Goal: Transaction & Acquisition: Purchase product/service

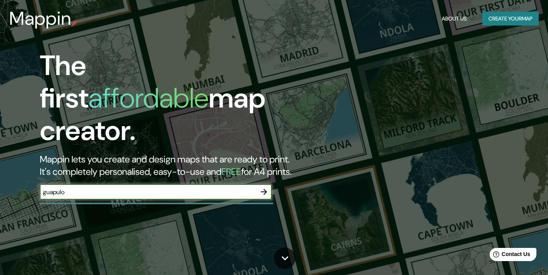
type input "guapulo"
click at [264, 187] on icon "button" at bounding box center [263, 191] width 9 height 9
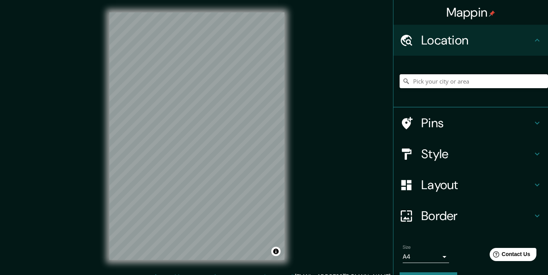
click at [432, 78] on input "Pick your city or area" at bounding box center [473, 81] width 148 height 14
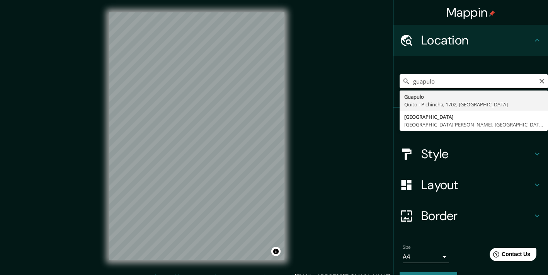
type input "Guapulo, [GEOGRAPHIC_DATA] - [GEOGRAPHIC_DATA], 1702, [GEOGRAPHIC_DATA]"
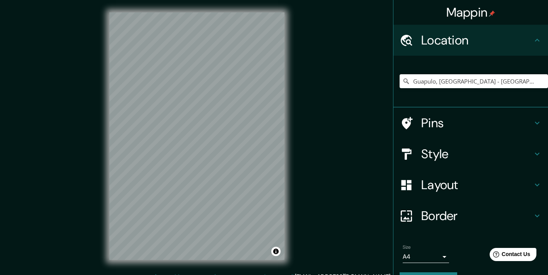
click at [466, 152] on h4 "Style" at bounding box center [476, 153] width 111 height 15
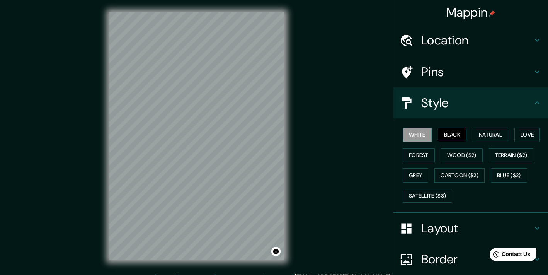
click at [460, 136] on button "Black" at bounding box center [452, 134] width 29 height 14
click at [483, 138] on button "Natural" at bounding box center [490, 134] width 36 height 14
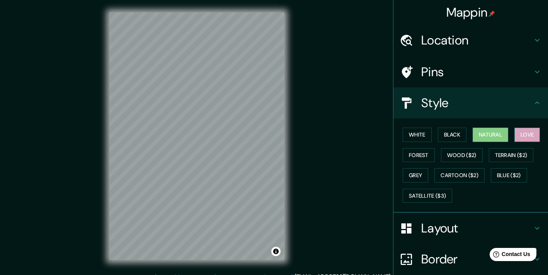
click at [521, 132] on button "Love" at bounding box center [526, 134] width 25 height 14
click at [418, 151] on button "Forest" at bounding box center [418, 155] width 32 height 14
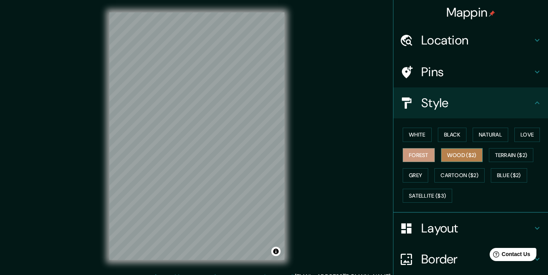
click at [447, 155] on button "Wood ($2)" at bounding box center [462, 155] width 42 height 14
click at [429, 154] on button "Forest" at bounding box center [418, 155] width 32 height 14
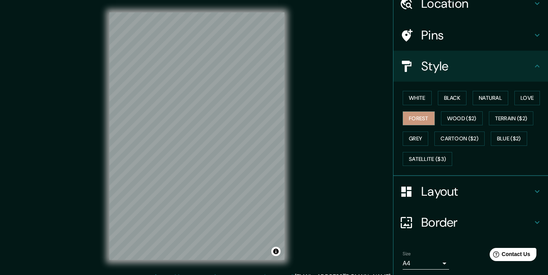
click at [459, 222] on h4 "Border" at bounding box center [476, 221] width 111 height 15
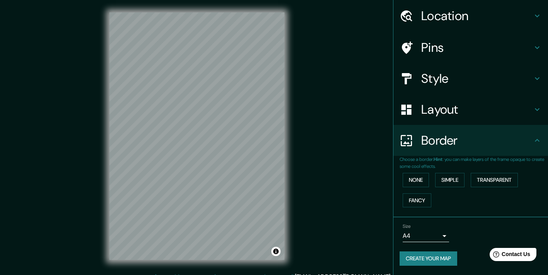
scroll to position [22, 0]
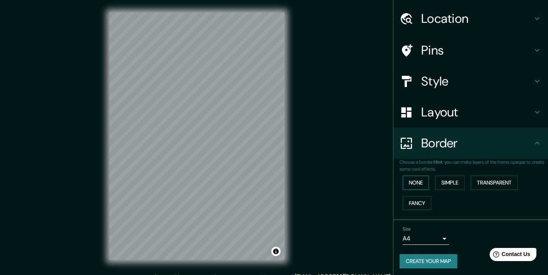
click at [423, 179] on button "None" at bounding box center [415, 182] width 26 height 14
click at [452, 179] on button "Simple" at bounding box center [449, 182] width 29 height 14
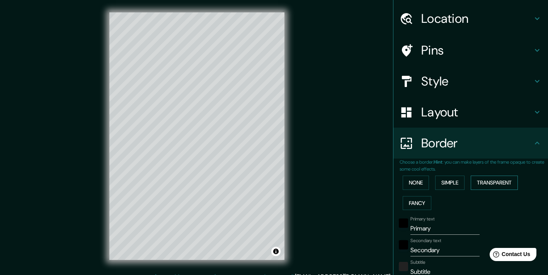
click at [491, 182] on button "Transparent" at bounding box center [493, 182] width 47 height 14
click at [427, 181] on button "None" at bounding box center [415, 182] width 26 height 14
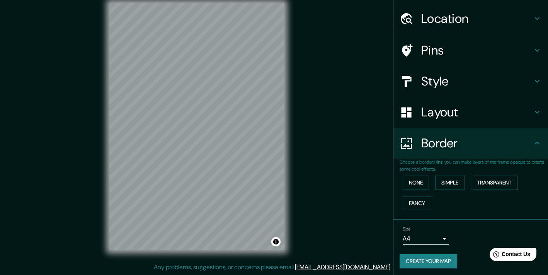
scroll to position [10, 0]
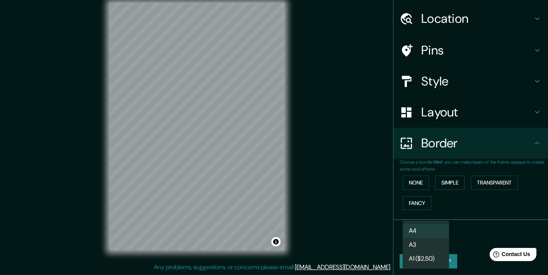
click at [445, 239] on body "Mappin Location [GEOGRAPHIC_DATA], [GEOGRAPHIC_DATA] - [GEOGRAPHIC_DATA], 1702,…" at bounding box center [274, 127] width 548 height 275
click at [462, 230] on div at bounding box center [274, 137] width 548 height 275
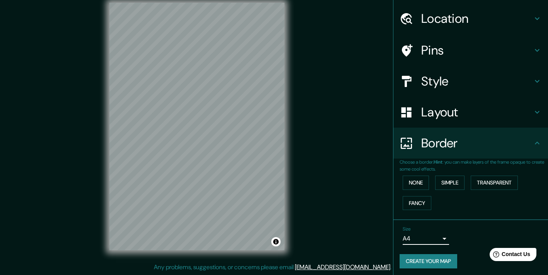
click at [533, 109] on icon at bounding box center [536, 111] width 9 height 9
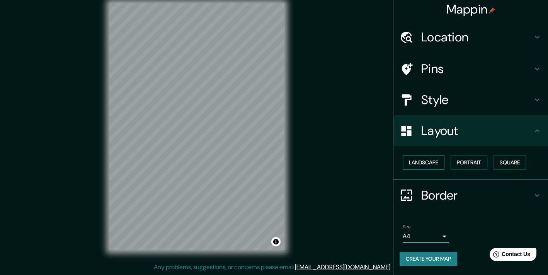
click at [432, 155] on button "Landscape" at bounding box center [423, 162] width 42 height 14
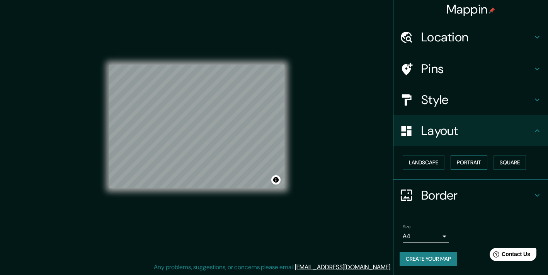
click at [458, 155] on button "Portrait" at bounding box center [468, 162] width 37 height 14
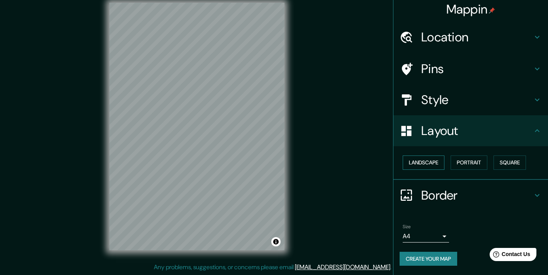
click at [429, 155] on button "Landscape" at bounding box center [423, 162] width 42 height 14
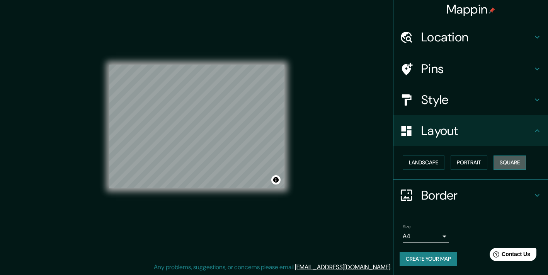
click at [508, 155] on button "Square" at bounding box center [509, 162] width 32 height 14
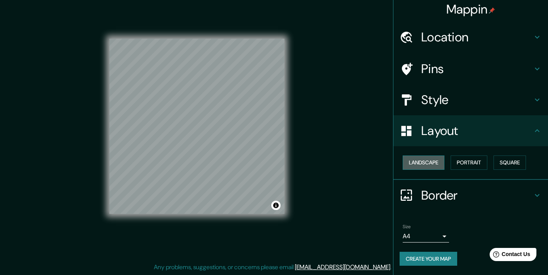
click at [431, 155] on button "Landscape" at bounding box center [423, 162] width 42 height 14
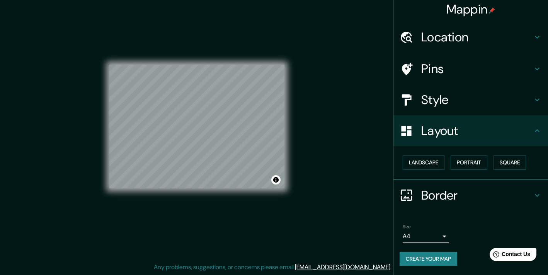
click at [494, 61] on h4 "Pins" at bounding box center [476, 68] width 111 height 15
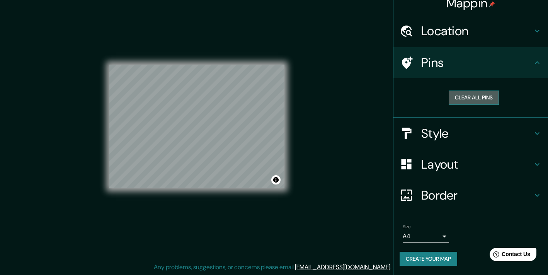
click at [474, 90] on button "Clear all pins" at bounding box center [473, 97] width 50 height 14
click at [407, 56] on icon at bounding box center [407, 62] width 11 height 12
click at [171, 124] on div at bounding box center [171, 123] width 6 height 6
click at [235, 117] on div at bounding box center [236, 115] width 6 height 6
click at [434, 251] on button "Create your map" at bounding box center [428, 258] width 58 height 14
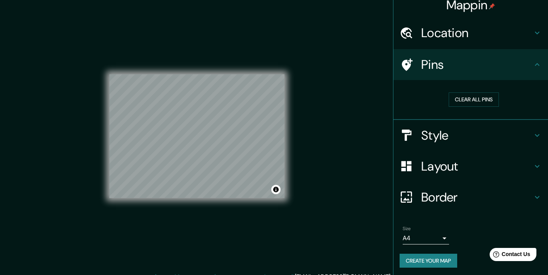
scroll to position [7, 0]
click at [438, 255] on button "Create your map" at bounding box center [428, 261] width 58 height 14
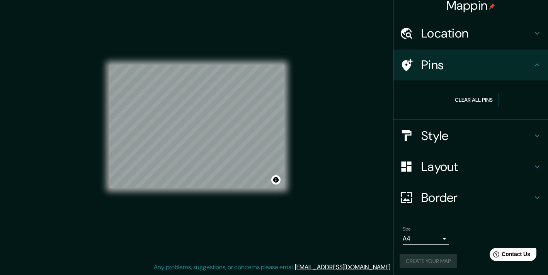
scroll to position [10, 0]
click at [449, 255] on button "Create your map" at bounding box center [428, 261] width 58 height 14
click at [275, 180] on button "Toggle attribution" at bounding box center [275, 179] width 9 height 9
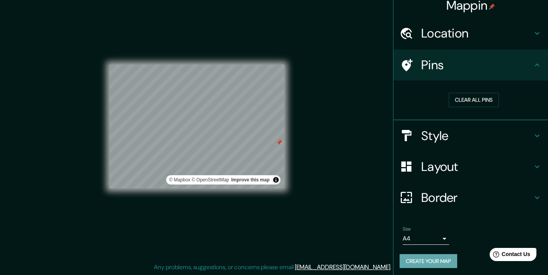
click at [440, 258] on button "Create your map" at bounding box center [428, 261] width 58 height 14
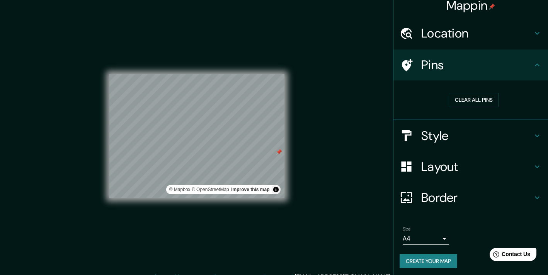
scroll to position [0, 0]
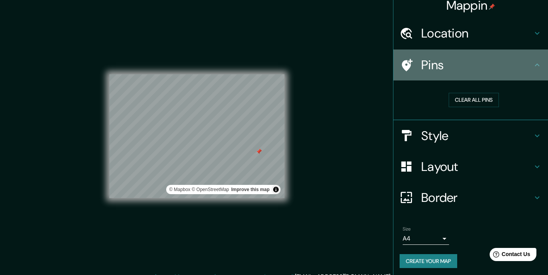
click at [535, 69] on icon at bounding box center [536, 64] width 9 height 9
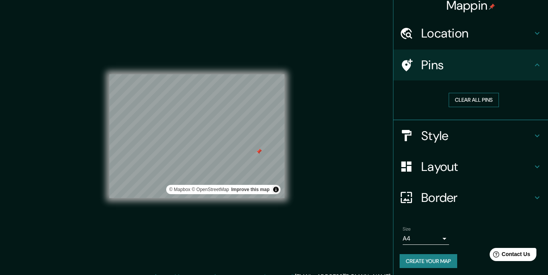
click at [485, 99] on button "Clear all pins" at bounding box center [473, 100] width 50 height 14
click at [275, 192] on button "Toggle attribution" at bounding box center [275, 189] width 9 height 9
click at [437, 258] on button "Create your map" at bounding box center [428, 261] width 58 height 14
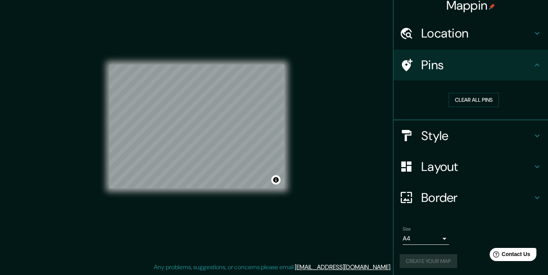
scroll to position [10, 0]
click at [326, 119] on div "Mappin Location [GEOGRAPHIC_DATA], [STREET_ADDRESS] Pins Clear all pins Style L…" at bounding box center [274, 132] width 548 height 284
click at [461, 100] on button "Clear all pins" at bounding box center [473, 100] width 50 height 14
click at [477, 101] on button "Clear all pins" at bounding box center [473, 100] width 50 height 14
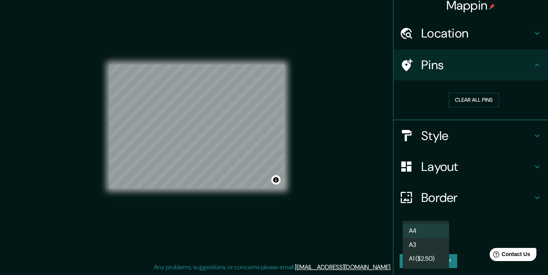
click at [443, 236] on body "Mappin Location [GEOGRAPHIC_DATA], [STREET_ADDRESS] Pins Clear all pins Style L…" at bounding box center [274, 127] width 548 height 275
click at [431, 247] on li "A3" at bounding box center [425, 245] width 46 height 14
type input "a4"
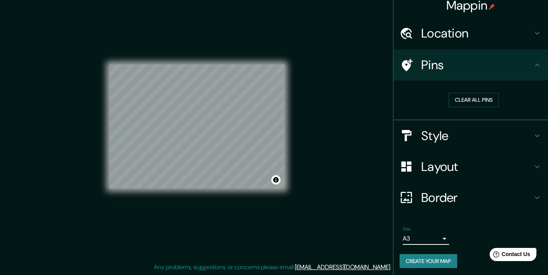
click at [433, 258] on button "Create your map" at bounding box center [428, 261] width 58 height 14
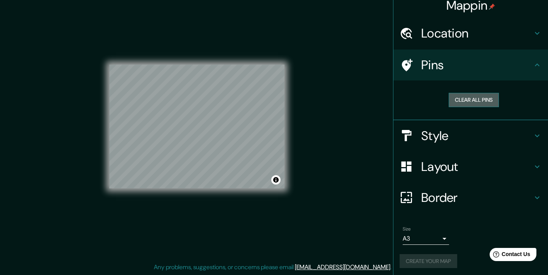
click at [475, 99] on button "Clear all pins" at bounding box center [473, 100] width 50 height 14
click at [416, 258] on button "Create your map" at bounding box center [428, 261] width 58 height 14
click at [416, 258] on div "Create your map" at bounding box center [470, 261] width 142 height 14
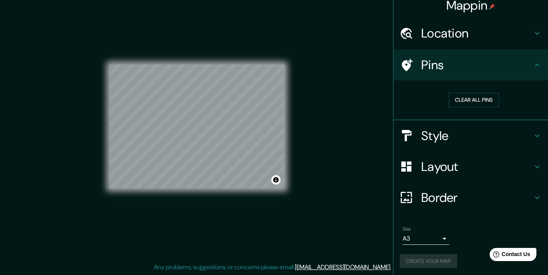
click at [416, 258] on div "Create your map" at bounding box center [470, 261] width 142 height 14
click at [339, 203] on div "Mappin Location [GEOGRAPHIC_DATA], [STREET_ADDRESS] Pins Clear all pins Style L…" at bounding box center [274, 132] width 548 height 284
click at [408, 255] on button "Create your map" at bounding box center [428, 261] width 58 height 14
click at [408, 255] on div "Create your map" at bounding box center [470, 261] width 142 height 14
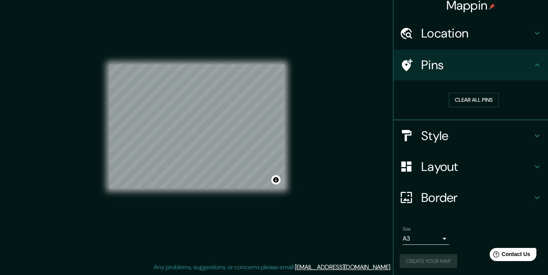
click at [408, 255] on div "Create your map" at bounding box center [470, 261] width 142 height 14
